Goal: Transaction & Acquisition: Purchase product/service

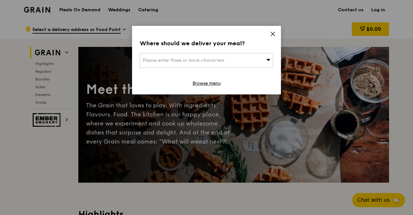
click at [220, 58] on span "Please enter three or more characters" at bounding box center [184, 61] width 82 height 6
click at [182, 54] on input "search" at bounding box center [206, 60] width 133 height 14
paste input "529432"
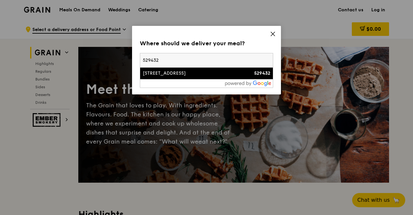
type input "529432"
click at [176, 73] on div "2 Tampines Industrial Avenue 1" at bounding box center [191, 73] width 96 height 6
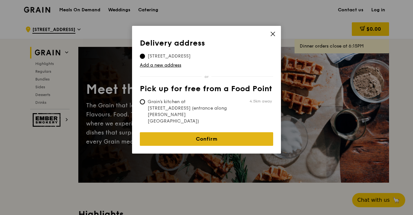
click at [190, 132] on link "Confirm" at bounding box center [206, 139] width 133 height 14
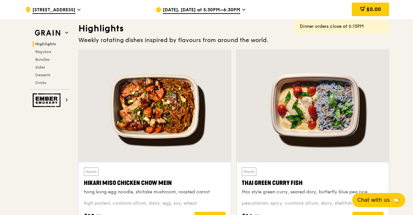
scroll to position [227, 0]
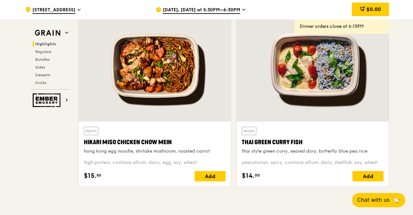
click at [214, 8] on span "Aug 18, Today at 5:30PM–6:30PM" at bounding box center [201, 10] width 77 height 7
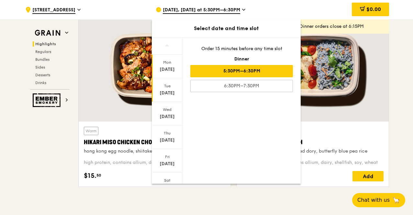
click at [171, 94] on div "Aug 19" at bounding box center [167, 93] width 29 height 6
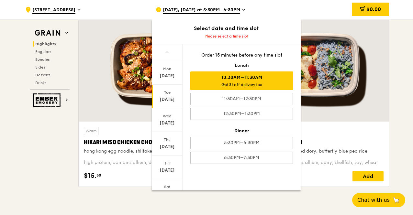
click at [274, 83] on div "Get $1 off delivery fee" at bounding box center [241, 84] width 97 height 5
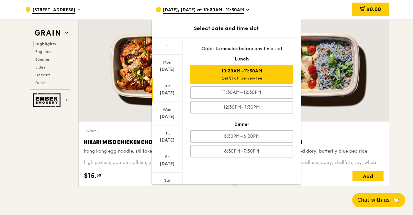
click at [257, 70] on div "10:30AM–11:30AM Get $1 off delivery fee" at bounding box center [241, 74] width 103 height 19
click at [353, 106] on div at bounding box center [313, 65] width 152 height 112
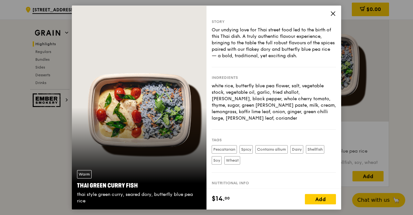
click at [330, 12] on icon at bounding box center [333, 14] width 6 height 6
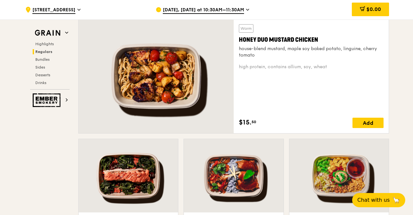
scroll to position [486, 0]
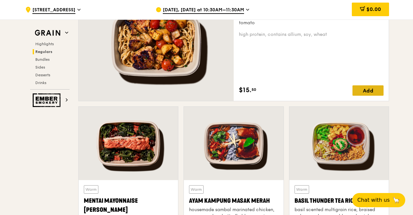
click at [370, 90] on div "Add" at bounding box center [367, 90] width 31 height 10
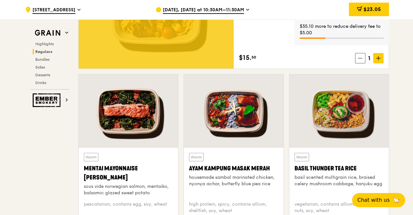
scroll to position [550, 0]
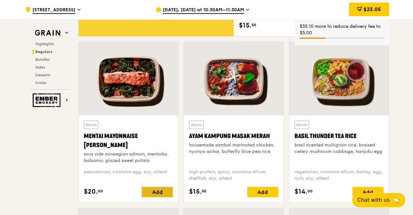
click at [153, 190] on div "Add" at bounding box center [157, 192] width 31 height 10
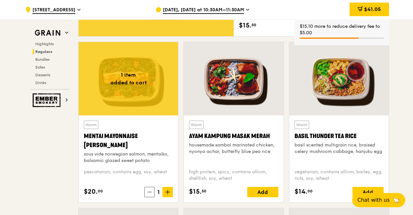
click at [169, 192] on icon at bounding box center [168, 192] width 4 height 0
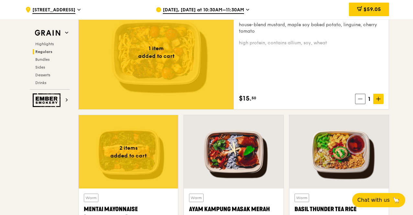
scroll to position [453, 0]
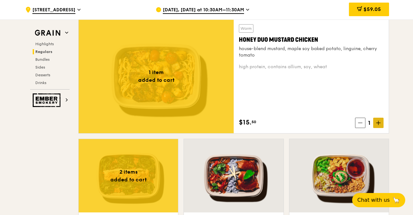
click at [376, 120] on span at bounding box center [378, 123] width 10 height 10
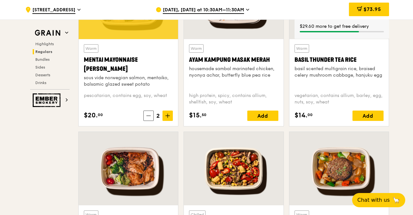
scroll to position [550, 0]
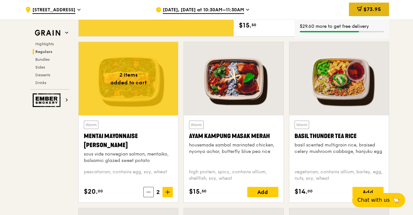
click at [363, 6] on div "$73.95" at bounding box center [369, 10] width 40 height 14
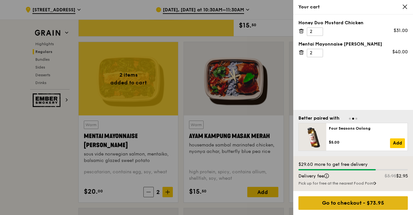
click at [366, 203] on div "Go to checkout - $73.95" at bounding box center [352, 203] width 109 height 14
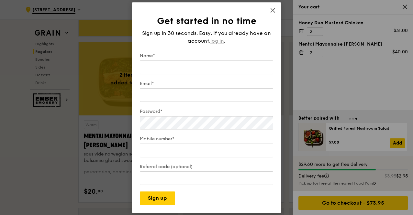
click at [217, 38] on span "log in" at bounding box center [217, 41] width 14 height 8
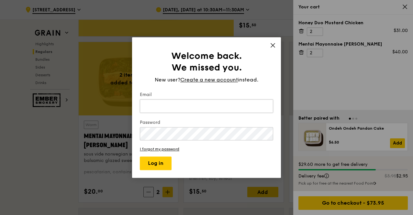
click at [201, 108] on input "Email" at bounding box center [206, 106] width 133 height 14
type input "gnaiqihc@gmail.com"
click at [148, 158] on button "Log in" at bounding box center [156, 164] width 32 height 14
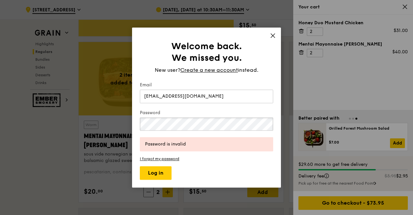
click at [82, 129] on div "Welcome back. We missed you. New user? Create a new account instead. Email gnai…" at bounding box center [206, 107] width 413 height 215
click at [157, 175] on button "Log in" at bounding box center [156, 173] width 32 height 14
click at [269, 37] on div "Welcome back. We missed you. New user? Create a new account instead. Email gnai…" at bounding box center [206, 108] width 149 height 160
click at [274, 36] on icon at bounding box center [273, 36] width 6 height 6
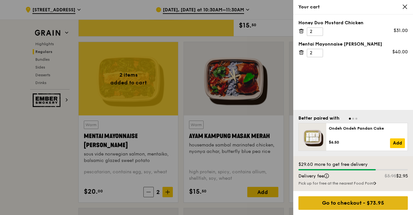
click at [342, 207] on div "Go to checkout - $73.95" at bounding box center [352, 203] width 109 height 14
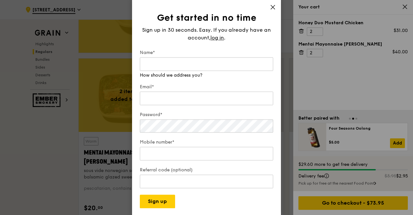
scroll to position [518, 0]
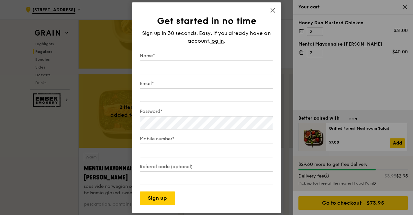
click at [256, 200] on form "Name* Email* Password* Mobile number* Referral code (optional) Sign up" at bounding box center [206, 129] width 133 height 152
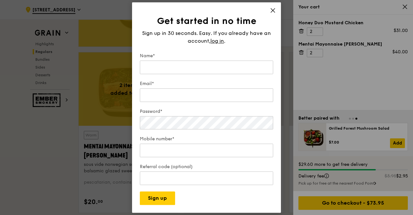
scroll to position [550, 0]
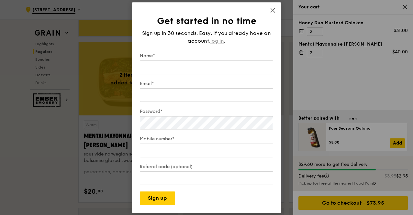
click at [217, 40] on span "log in" at bounding box center [217, 41] width 14 height 8
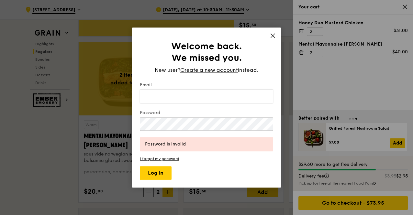
click at [191, 96] on input "Email" at bounding box center [206, 97] width 133 height 14
type input "gnaiqihc@gmail.com"
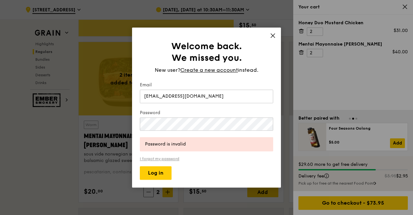
click at [161, 159] on link "I forgot my password" at bounding box center [206, 159] width 133 height 5
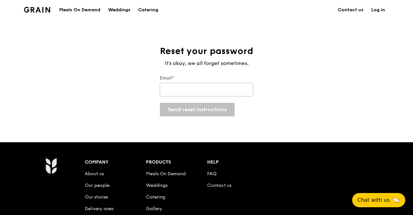
click at [199, 90] on input "Email*" at bounding box center [206, 90] width 93 height 14
type input "gnaiqihc@gmail.com"
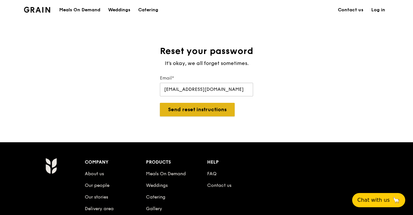
click at [205, 112] on button "Send reset instructions" at bounding box center [197, 110] width 75 height 14
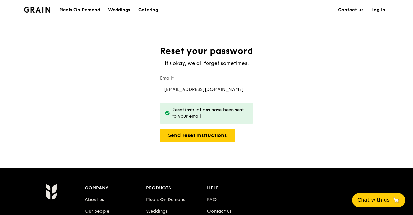
click at [374, 11] on link "Log in" at bounding box center [378, 9] width 22 height 19
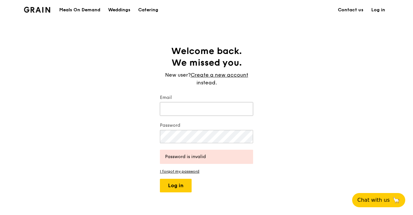
click at [181, 108] on input "Email" at bounding box center [206, 109] width 93 height 14
type input "gnaiqihc@gmail.com"
click at [174, 185] on button "Log in" at bounding box center [176, 186] width 32 height 14
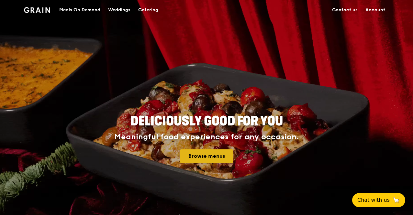
click at [207, 158] on link "Browse menus" at bounding box center [206, 157] width 53 height 14
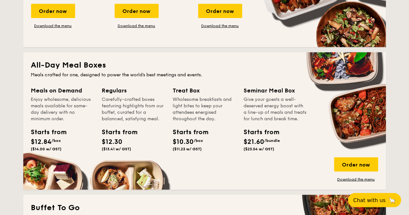
scroll to position [416, 0]
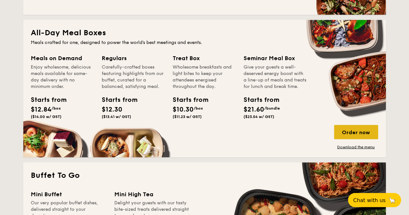
click at [351, 130] on div "Order now" at bounding box center [356, 132] width 44 height 14
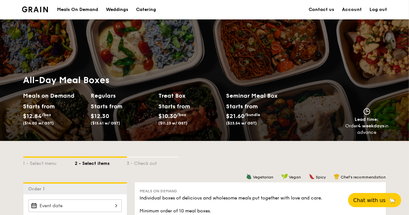
click at [68, 8] on div "Meals On Demand" at bounding box center [77, 9] width 41 height 19
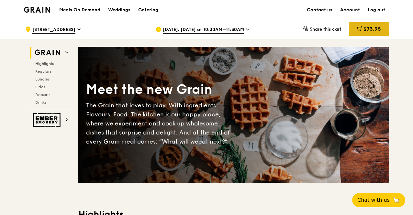
click at [376, 28] on span "$73.95" at bounding box center [371, 29] width 17 height 6
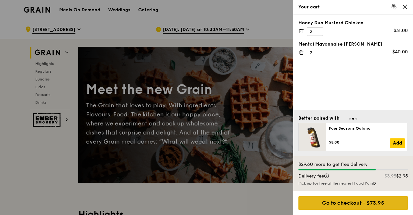
click at [346, 202] on div "Go to checkout - $73.95" at bounding box center [352, 203] width 109 height 14
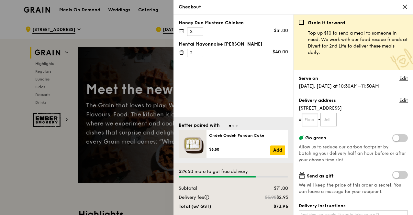
click at [311, 118] on input "text" at bounding box center [310, 120] width 17 height 14
type input "00"
click at [326, 121] on input "text" at bounding box center [328, 120] width 17 height 14
type input "00"
click at [368, 121] on form "# 00 - 00" at bounding box center [353, 120] width 109 height 14
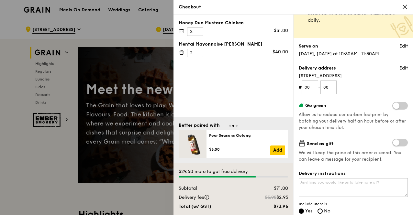
scroll to position [65, 0]
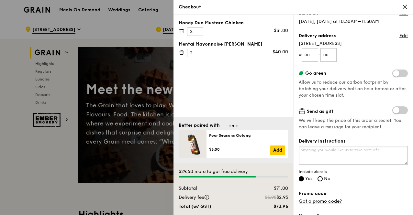
click at [335, 146] on textarea "Delivery instructions" at bounding box center [353, 155] width 109 height 19
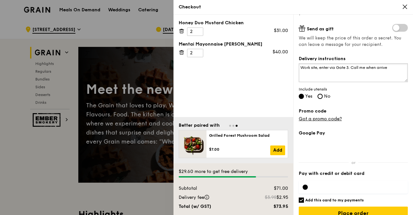
scroll to position [157, 0]
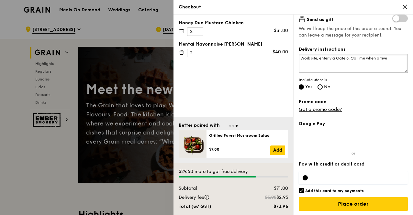
type textarea "Work site, enter via Gate 3. Call me when arrive"
click at [300, 189] on input "Add this card to my payments" at bounding box center [301, 190] width 5 height 5
checkbox input "false"
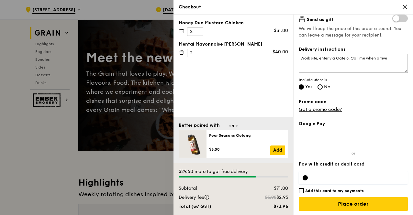
scroll to position [32, 0]
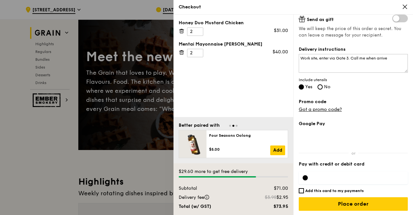
click at [60, 147] on div at bounding box center [206, 107] width 413 height 215
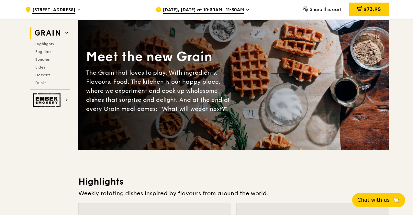
scroll to position [0, 0]
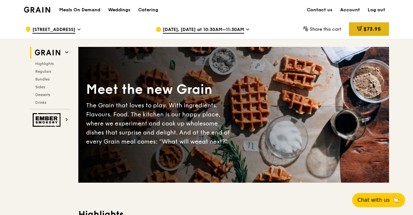
click at [370, 29] on span "$73.95" at bounding box center [371, 29] width 17 height 6
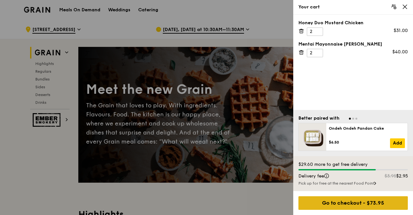
click at [348, 204] on div "Go to checkout - $73.95" at bounding box center [352, 203] width 109 height 14
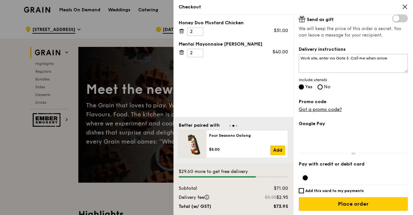
scroll to position [32, 0]
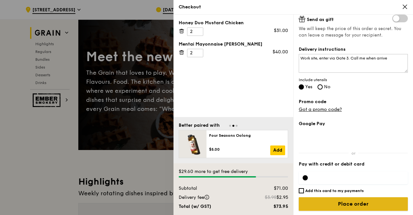
click at [356, 203] on input "Place order" at bounding box center [353, 204] width 109 height 14
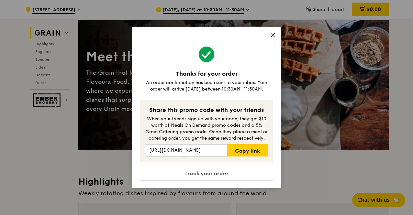
click at [272, 35] on icon at bounding box center [273, 35] width 6 height 6
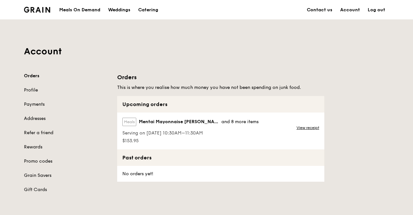
click at [277, 136] on div "Meals Mentai Mayonnaise Aburi Salmon and 8 more items Serving on [DATE] 10:30AM…" at bounding box center [220, 131] width 207 height 37
drag, startPoint x: 240, startPoint y: 126, endPoint x: 296, endPoint y: 125, distance: 56.7
click at [240, 126] on div "Meals Mentai Mayonnaise Aburi Salmon and 8 more items" at bounding box center [190, 123] width 136 height 11
click at [304, 128] on link "View receipt" at bounding box center [307, 127] width 23 height 5
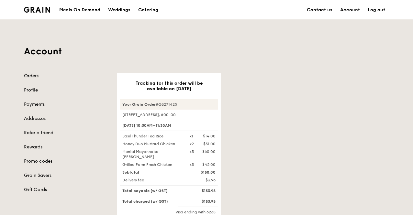
click at [32, 77] on link "Orders" at bounding box center [66, 76] width 85 height 6
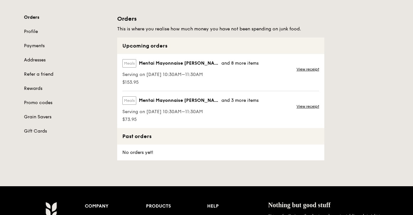
scroll to position [65, 0]
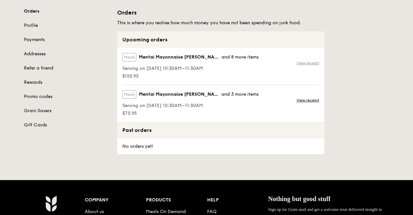
click at [313, 62] on link "View receipt" at bounding box center [307, 63] width 23 height 5
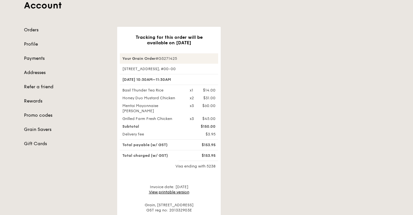
scroll to position [32, 0]
